Goal: Task Accomplishment & Management: Use online tool/utility

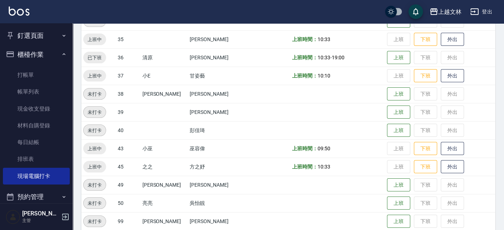
scroll to position [14, 0]
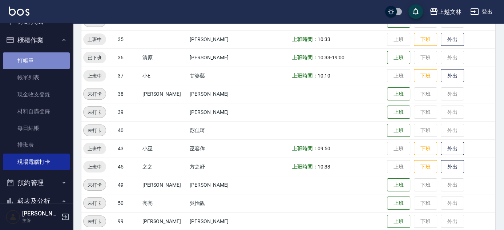
click at [41, 68] on link "打帳單" at bounding box center [36, 60] width 67 height 17
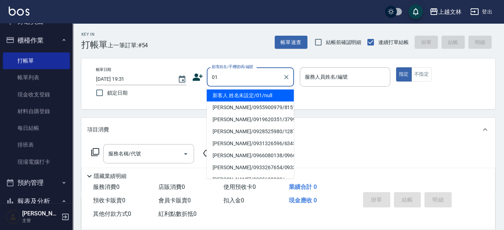
type input "01"
type input "9"
type input "新客人 姓名未設定/01/null"
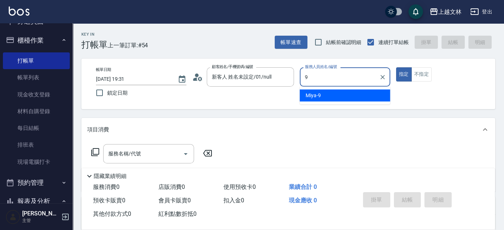
type input "Miya-9"
type button "true"
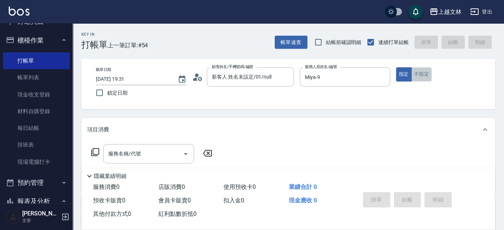
click at [428, 74] on button "不指定" at bounding box center [421, 74] width 20 height 14
type button "false"
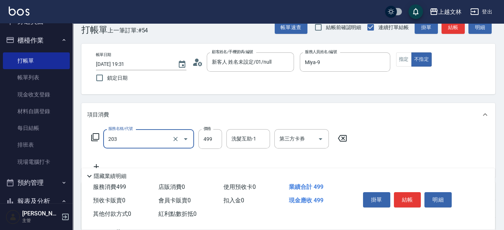
scroll to position [20, 0]
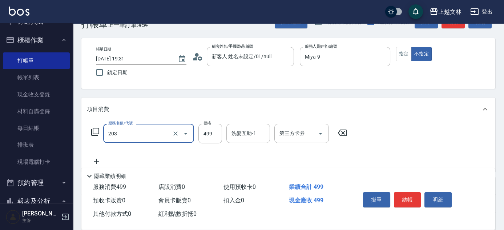
type input "B級洗+剪(203)"
click at [175, 133] on icon "Clear" at bounding box center [175, 133] width 4 height 4
type input "B級單剪(201)"
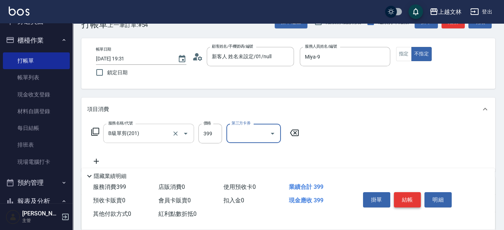
click at [411, 197] on button "結帳" at bounding box center [407, 199] width 27 height 15
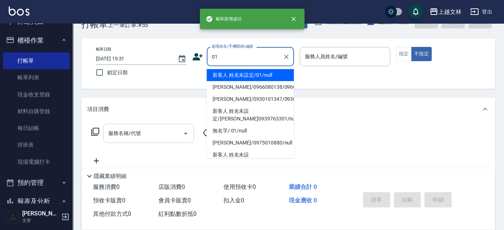
type input "01"
type input "9"
type input "新客人 姓名未設定/01/null"
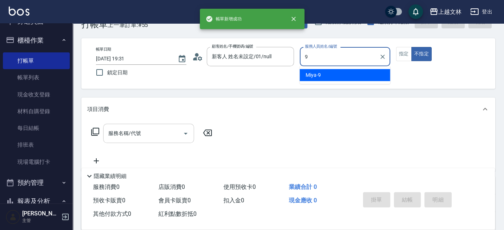
type input "Miya-9"
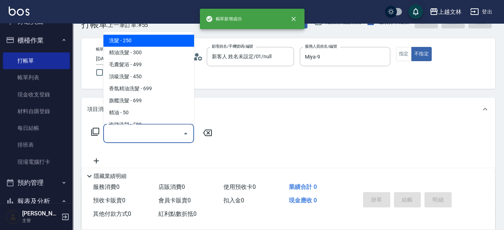
click at [147, 134] on input "服務名稱/代號" at bounding box center [142, 133] width 73 height 13
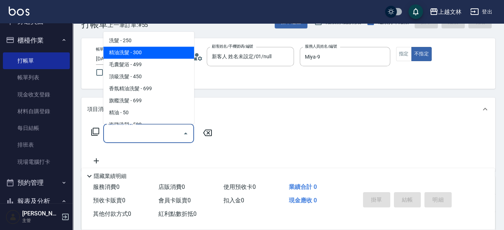
click at [144, 51] on span "精油洗髮 - 300" at bounding box center [148, 53] width 91 height 12
type input "精油洗髮(102)"
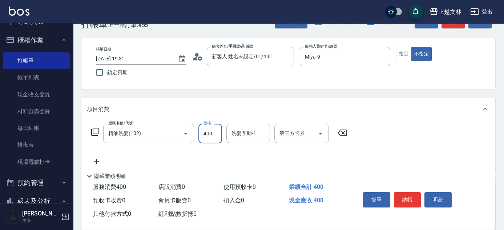
type input "400"
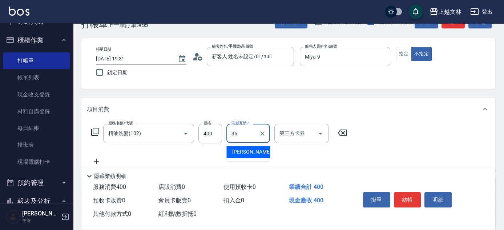
type input "[PERSON_NAME]-35"
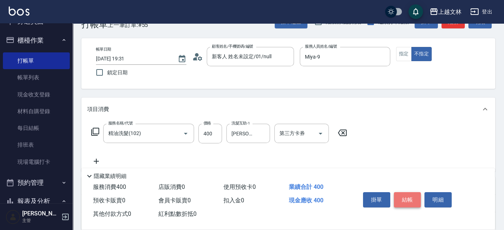
click at [414, 194] on button "結帳" at bounding box center [407, 199] width 27 height 15
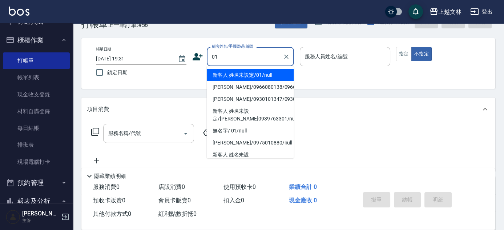
type input "新客人 姓名未設定/01/null"
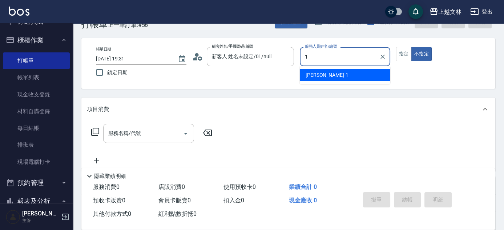
type input "[PERSON_NAME]-1"
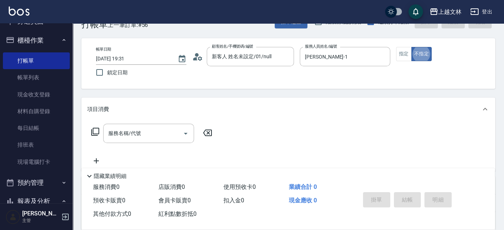
click at [405, 58] on button "指定" at bounding box center [404, 54] width 16 height 14
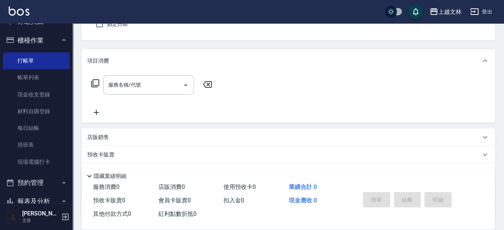
scroll to position [119, 0]
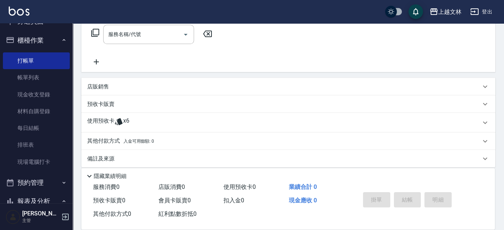
click at [95, 62] on icon at bounding box center [96, 61] width 18 height 9
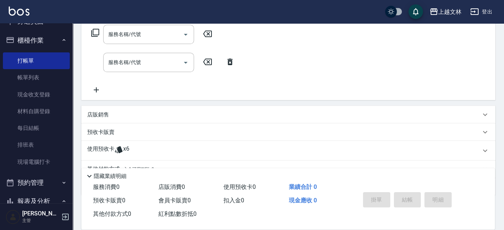
click at [101, 86] on icon at bounding box center [96, 89] width 18 height 9
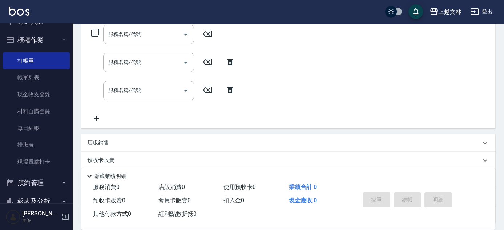
click at [96, 113] on div "服務名稱/代號 服務名稱/代號 服務名稱/代號 服務名稱/代號 服務名稱/代號 服務名稱/代號" at bounding box center [163, 73] width 152 height 97
click at [96, 115] on icon at bounding box center [96, 118] width 18 height 9
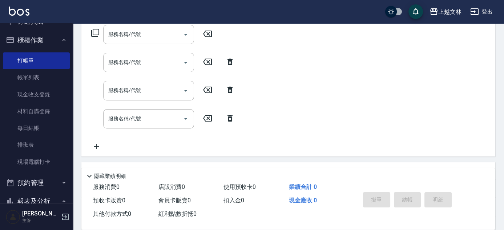
click at [121, 37] on input "服務名稱/代號" at bounding box center [142, 34] width 73 height 13
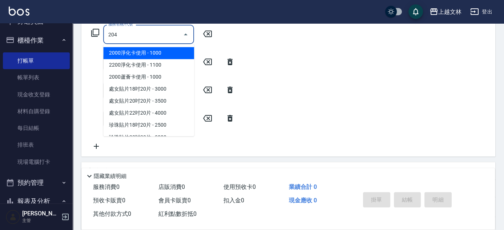
type input "A級洗+剪(204)"
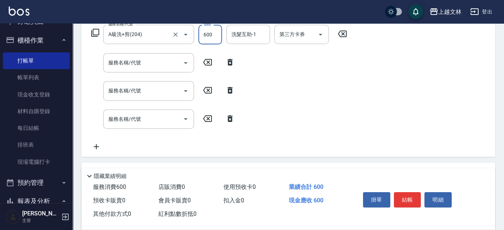
type input "600"
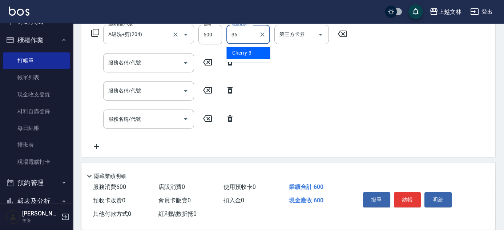
type input "清原-36"
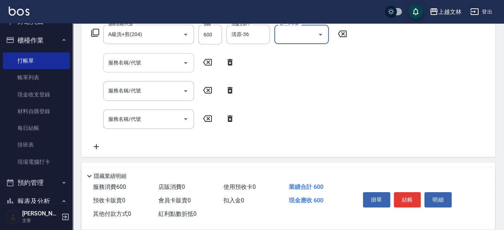
click at [133, 68] on input "服務名稱/代號" at bounding box center [142, 62] width 73 height 13
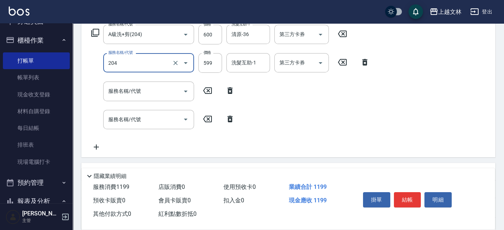
type input "A級洗+剪(204)"
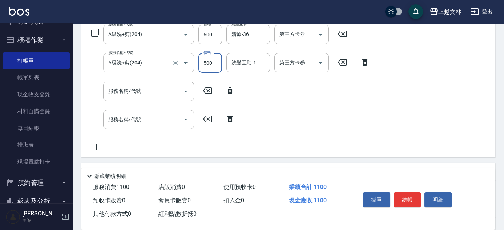
type input "500"
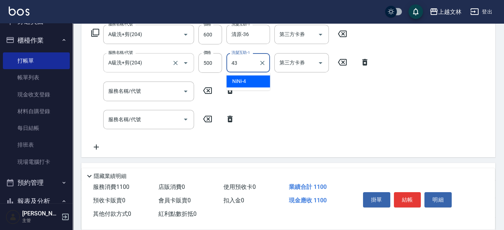
type input "小巫-43"
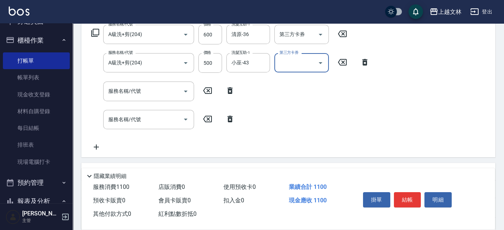
click at [139, 90] on input "服務名稱/代號" at bounding box center [142, 91] width 73 height 13
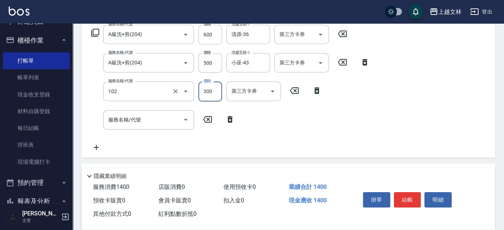
type input "精油洗髮(102)"
type input "650"
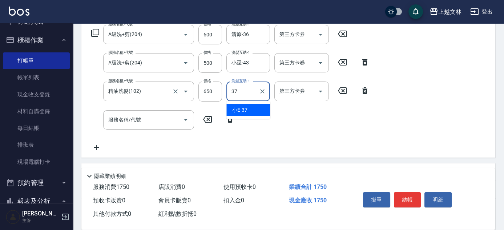
type input "小E-37"
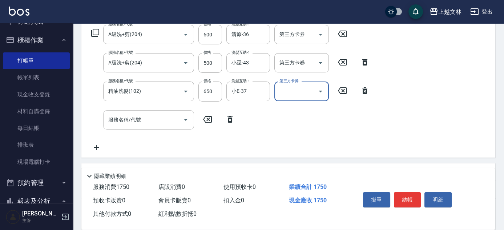
click at [154, 118] on input "服務名稱/代號" at bounding box center [142, 119] width 73 height 13
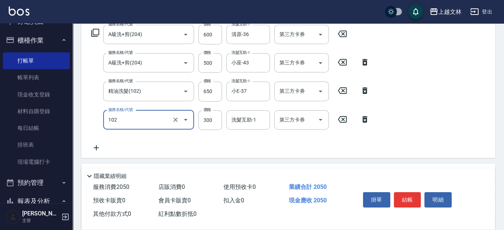
type input "精油洗髮(102)"
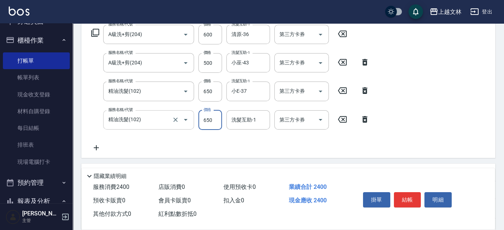
type input "650"
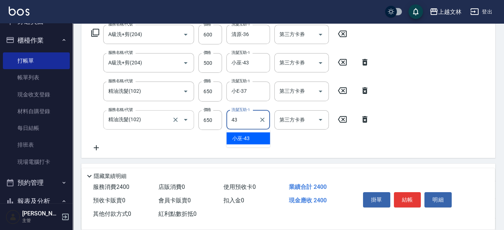
type input "小巫-43"
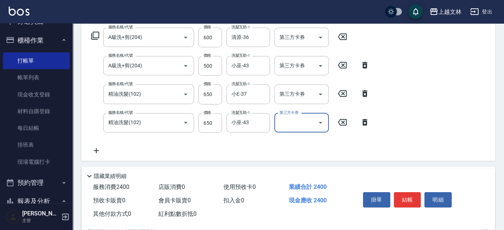
scroll to position [0, 0]
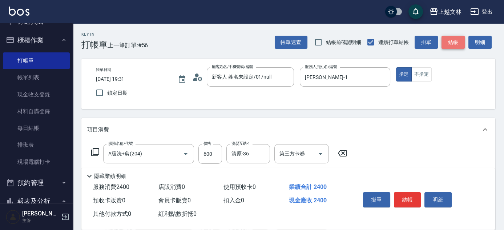
click at [453, 45] on button "結帳" at bounding box center [452, 42] width 23 height 13
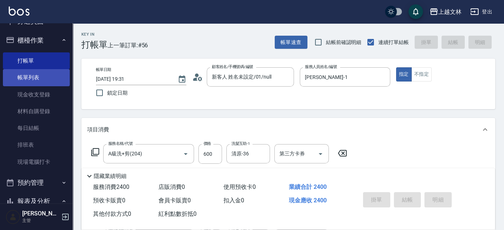
type input "[DATE] 19:40"
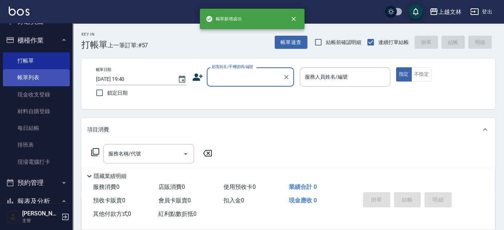
click at [26, 79] on link "帳單列表" at bounding box center [36, 77] width 67 height 17
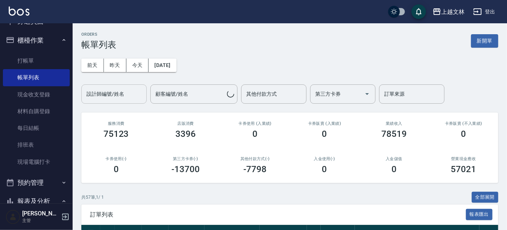
click at [120, 96] on div "設計師編號/姓名 設計師編號/姓名" at bounding box center [113, 93] width 65 height 19
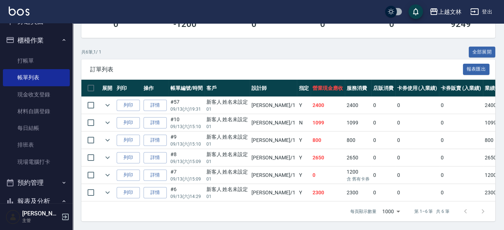
scroll to position [149, 0]
type input "[PERSON_NAME]-1"
click at [158, 123] on link "詳情" at bounding box center [154, 122] width 23 height 11
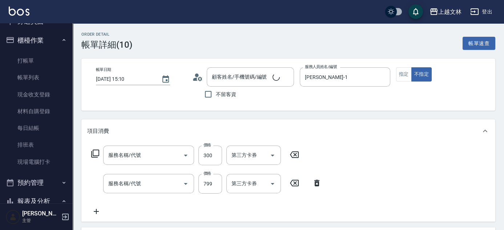
type input "[DATE] 15:10"
type input "[PERSON_NAME]-1"
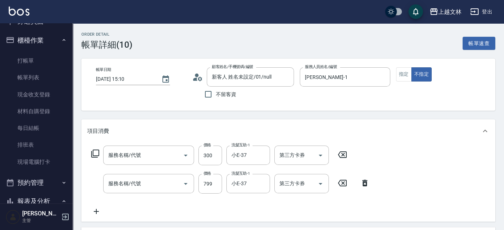
type input "新客人 姓名未設定/01/null"
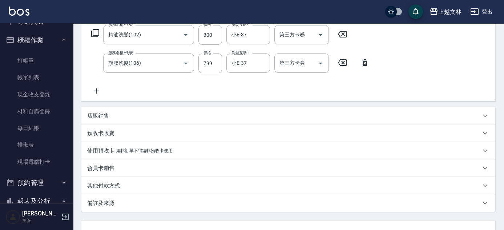
type input "精油洗髮(102)"
type input "旗艦洗髮(106)"
click at [99, 94] on icon at bounding box center [96, 90] width 18 height 9
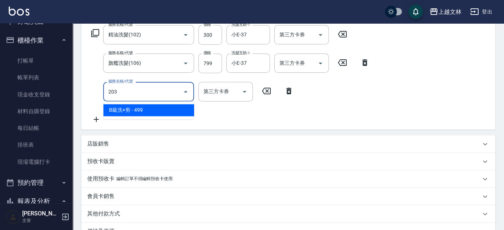
type input "B級洗+剪(203)"
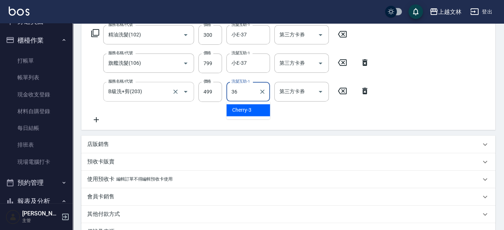
type input "清原-36"
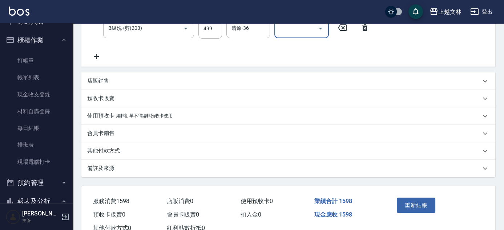
scroll to position [208, 0]
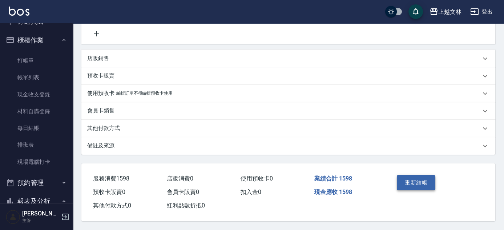
click at [421, 183] on button "重新結帳" at bounding box center [416, 182] width 39 height 15
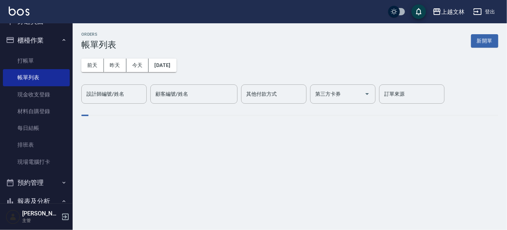
click at [46, 40] on button "櫃檯作業" at bounding box center [36, 40] width 67 height 19
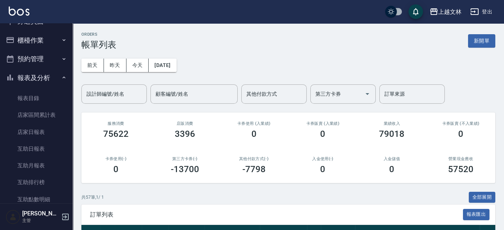
click at [53, 77] on button "報表及分析" at bounding box center [36, 77] width 67 height 19
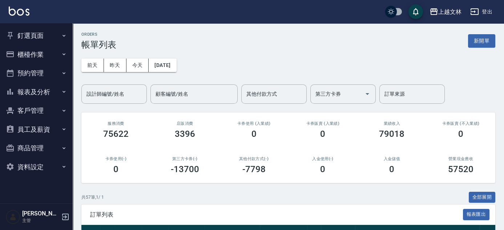
click at [48, 49] on button "櫃檯作業" at bounding box center [36, 54] width 67 height 19
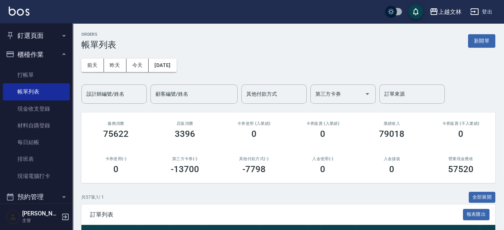
click at [31, 75] on link "打帳單" at bounding box center [36, 74] width 67 height 17
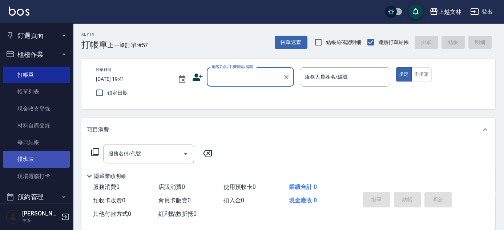
drag, startPoint x: 42, startPoint y: 157, endPoint x: 41, endPoint y: 149, distance: 7.7
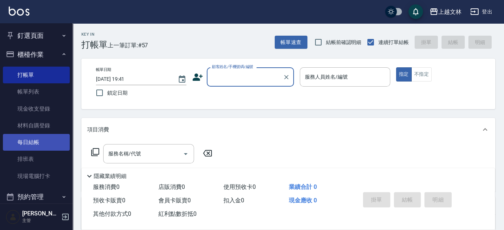
click at [42, 157] on link "排班表" at bounding box center [36, 158] width 67 height 17
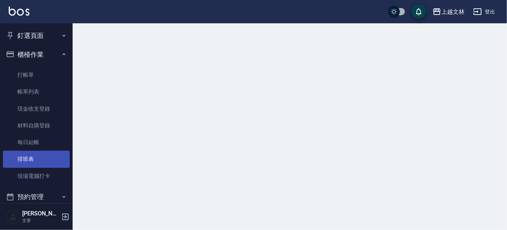
drag, startPoint x: 44, startPoint y: 173, endPoint x: 44, endPoint y: 164, distance: 8.4
click at [44, 173] on link "現場電腦打卡" at bounding box center [36, 175] width 67 height 17
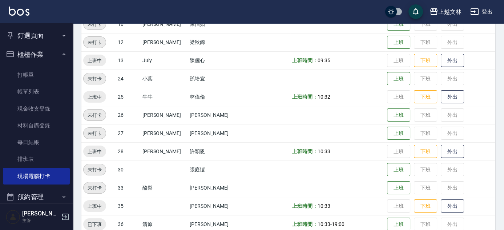
scroll to position [231, 0]
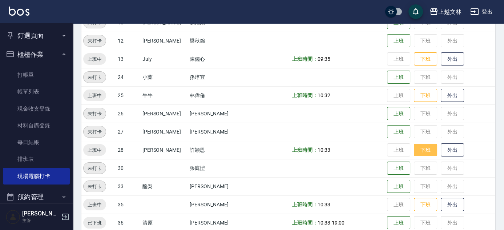
click at [424, 151] on button "下班" at bounding box center [425, 149] width 23 height 13
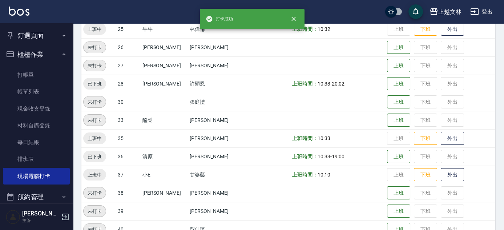
scroll to position [330, 0]
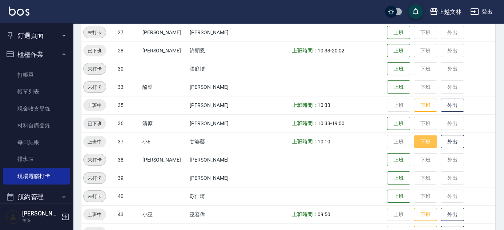
click at [423, 140] on button "下班" at bounding box center [425, 141] width 23 height 13
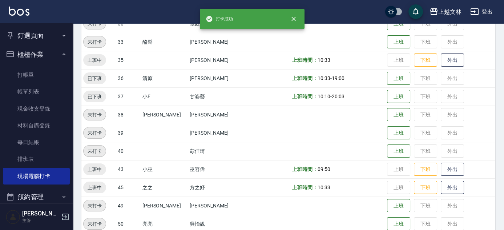
scroll to position [396, 0]
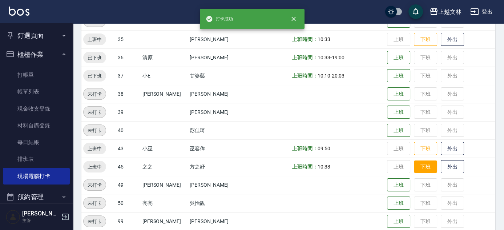
drag, startPoint x: 421, startPoint y: 165, endPoint x: 413, endPoint y: 167, distance: 7.7
click at [420, 165] on button "下班" at bounding box center [425, 166] width 23 height 13
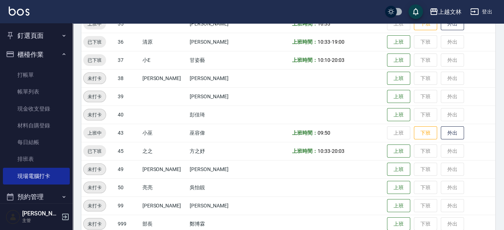
scroll to position [379, 0]
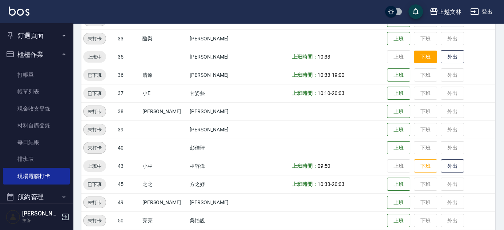
click at [414, 57] on button "下班" at bounding box center [425, 56] width 23 height 13
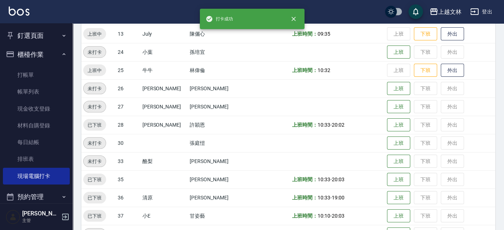
scroll to position [246, 0]
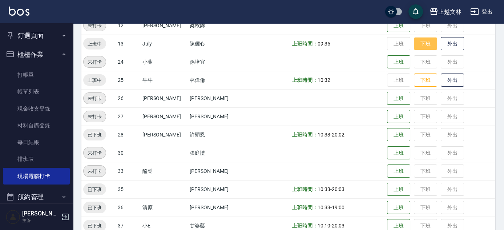
click at [416, 46] on button "下班" at bounding box center [425, 43] width 23 height 13
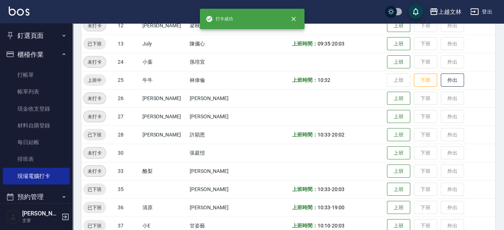
click at [61, 53] on icon "button" at bounding box center [64, 54] width 6 height 6
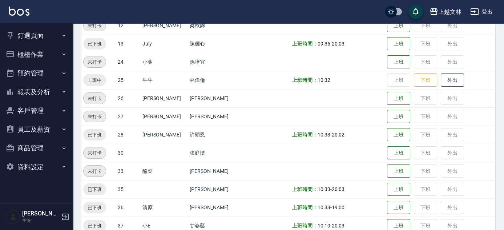
click at [62, 83] on button "報表及分析" at bounding box center [36, 91] width 67 height 19
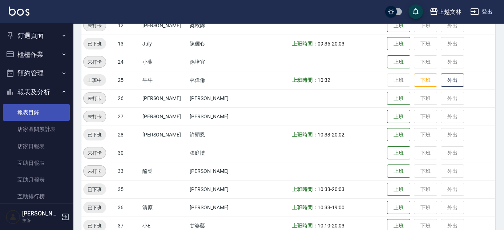
drag, startPoint x: 48, startPoint y: 101, endPoint x: 48, endPoint y: 108, distance: 6.9
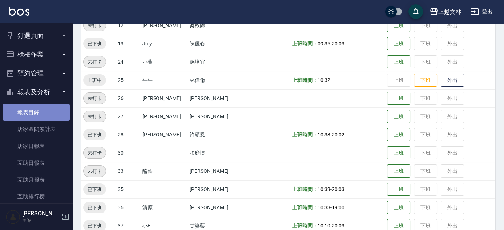
click at [48, 108] on link "報表目錄" at bounding box center [36, 112] width 67 height 17
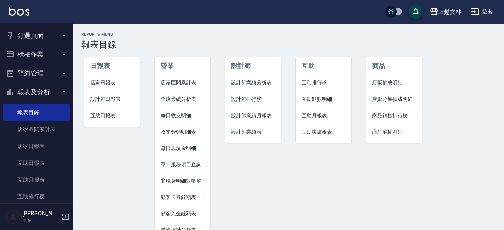
click at [127, 81] on span "店家日報表" at bounding box center [112, 83] width 44 height 8
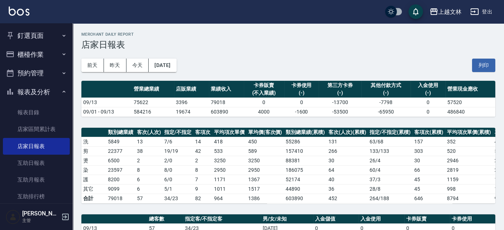
scroll to position [201, 0]
